Goal: Task Accomplishment & Management: Use online tool/utility

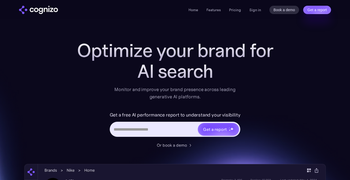
click at [255, 6] on div "Home Features Pricing Book a demo Get a report Sign in Book a demo Get a report" at bounding box center [259, 10] width 142 height 8
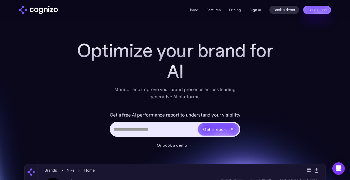
click at [256, 11] on link "Sign in" at bounding box center [255, 10] width 12 height 6
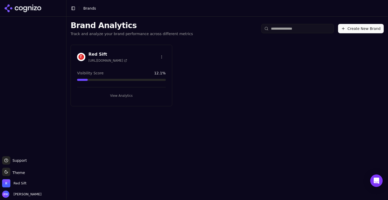
click at [112, 92] on button "View Analytics" at bounding box center [121, 95] width 89 height 8
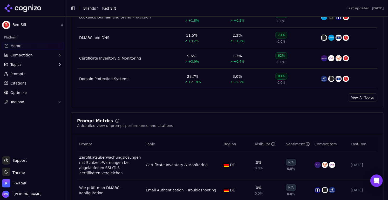
scroll to position [191, 0]
